Goal: Information Seeking & Learning: Understand process/instructions

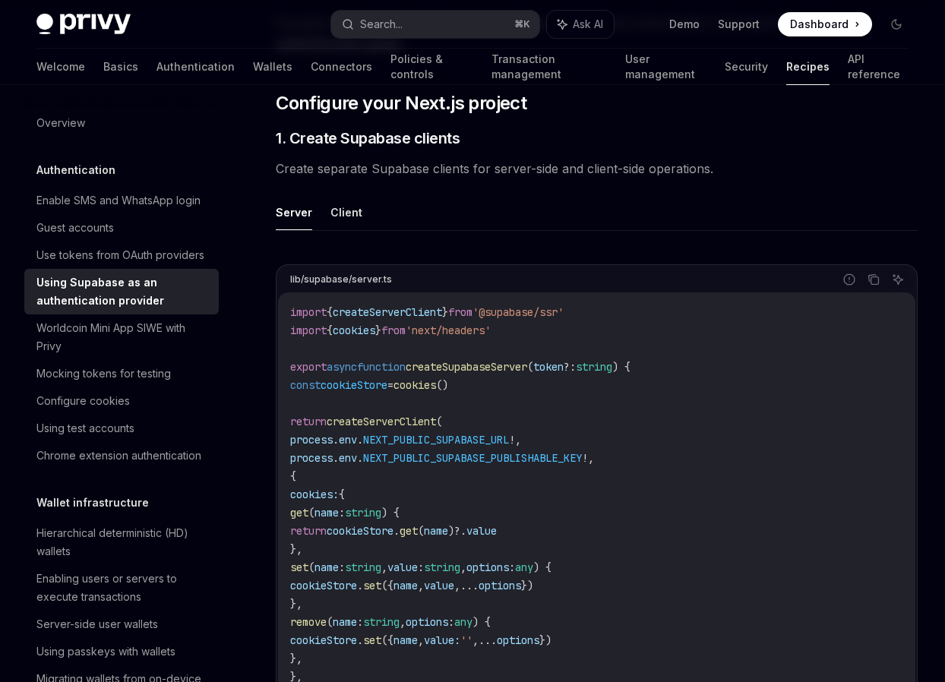
scroll to position [654, 0]
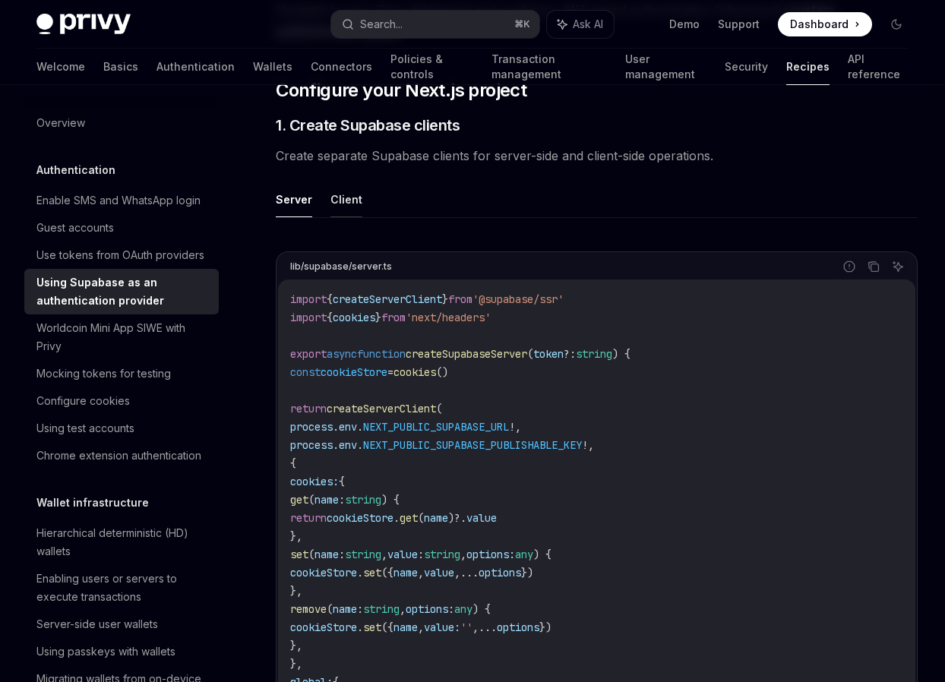
click at [347, 200] on button "Client" at bounding box center [346, 199] width 32 height 36
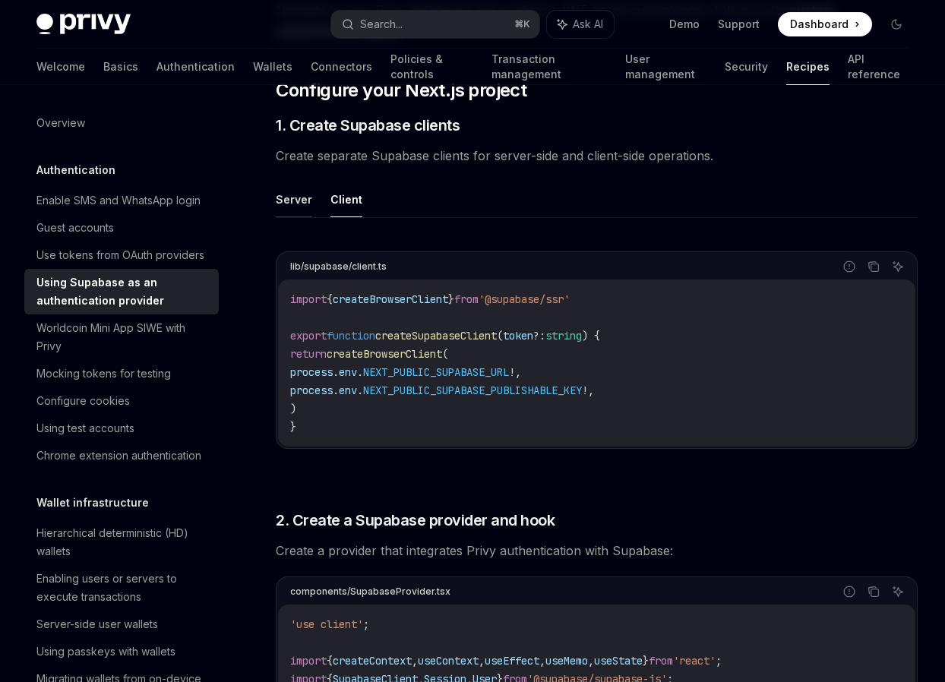
click at [294, 203] on button "Server" at bounding box center [294, 199] width 36 height 36
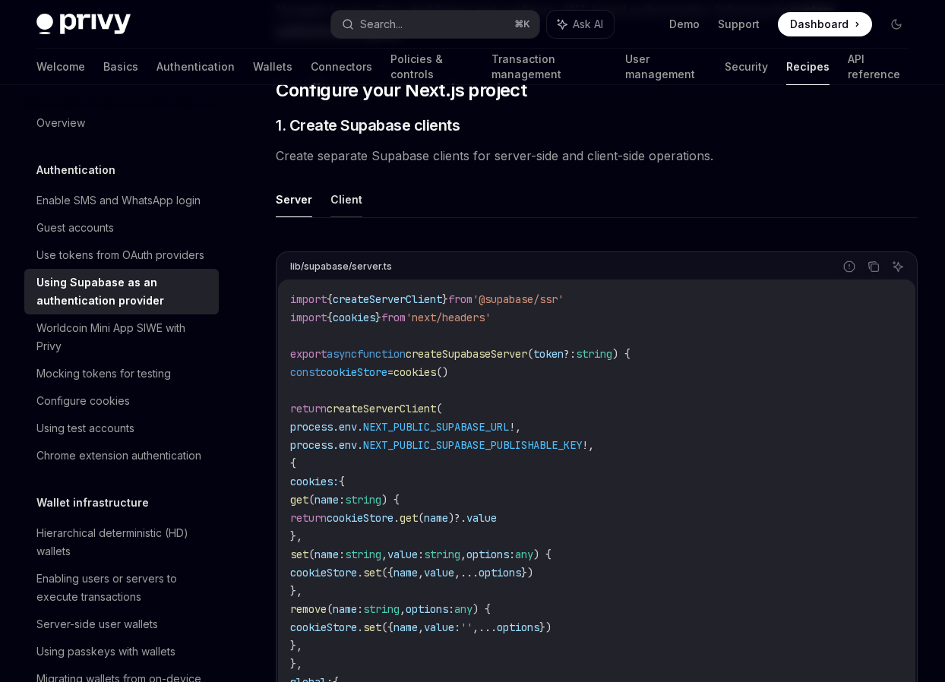
click at [348, 198] on button "Client" at bounding box center [346, 199] width 32 height 36
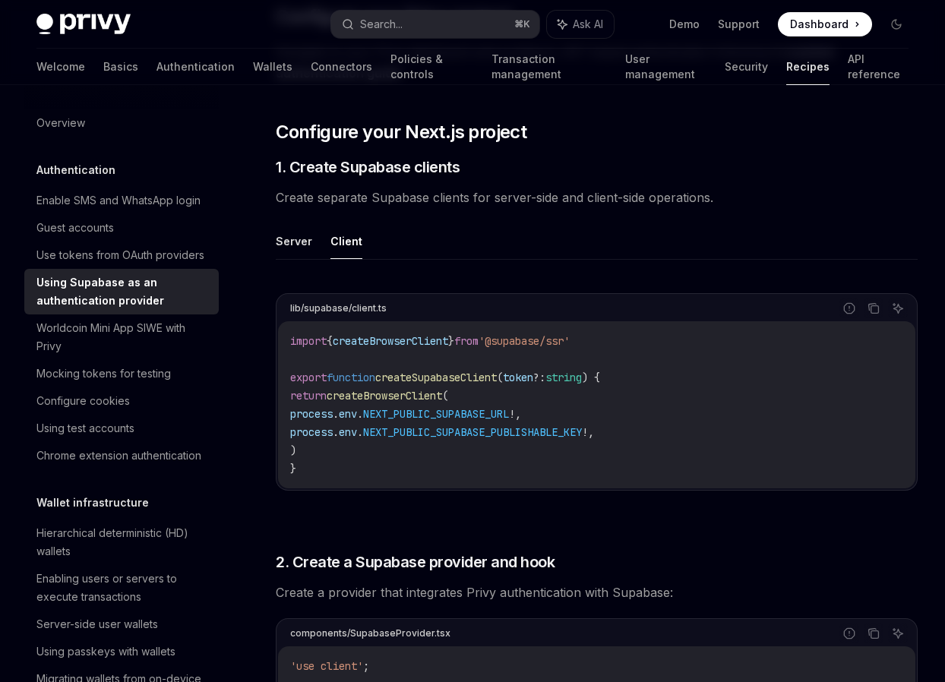
scroll to position [601, 0]
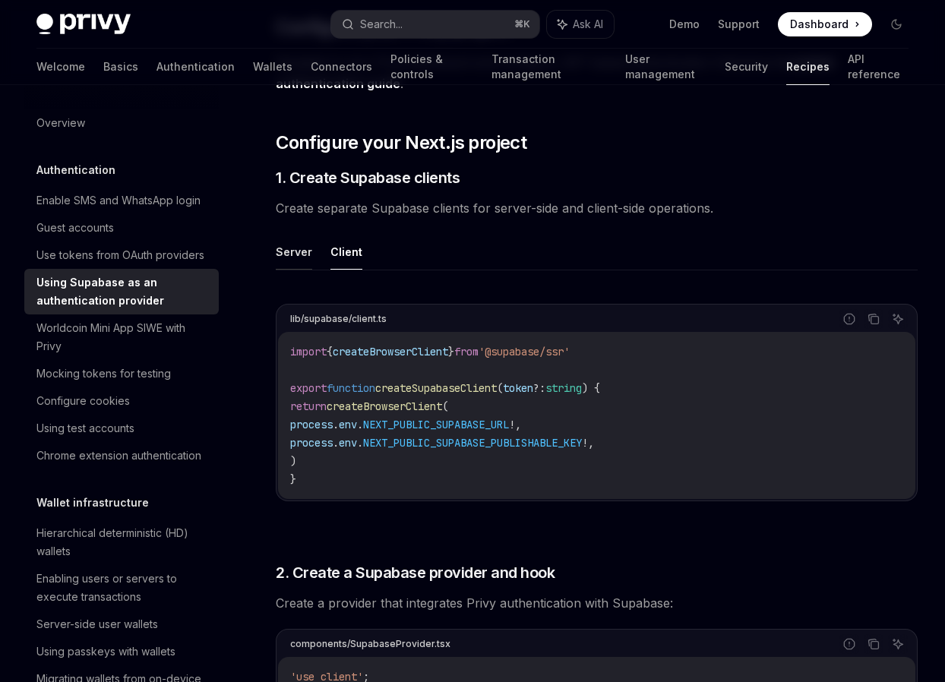
click at [295, 250] on button "Server" at bounding box center [294, 252] width 36 height 36
type textarea "*"
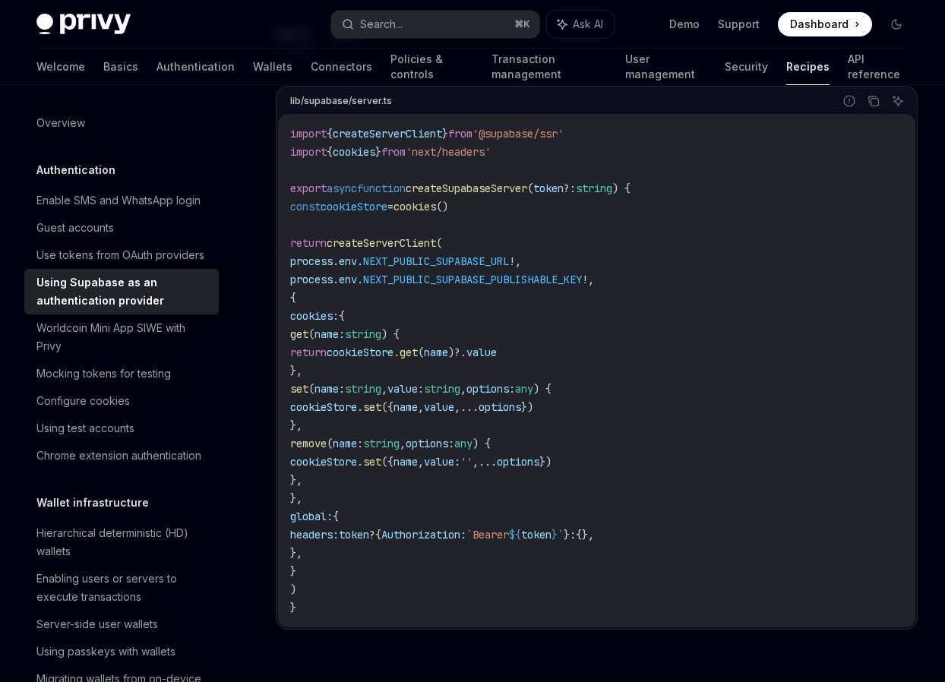
scroll to position [820, 0]
